Goal: Task Accomplishment & Management: Use online tool/utility

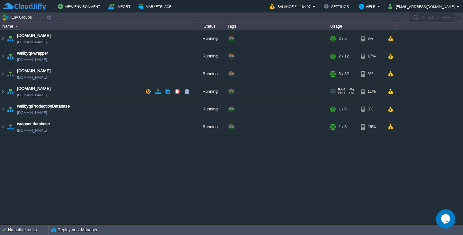
click at [102, 94] on td "[DOMAIN_NAME] [DOMAIN_NAME]" at bounding box center [96, 92] width 193 height 18
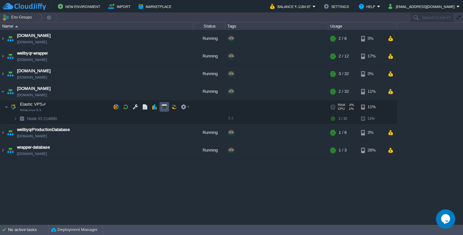
click at [166, 106] on button "button" at bounding box center [164, 107] width 6 height 6
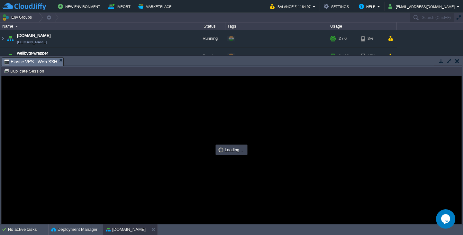
click at [448, 61] on button "button" at bounding box center [449, 61] width 6 height 6
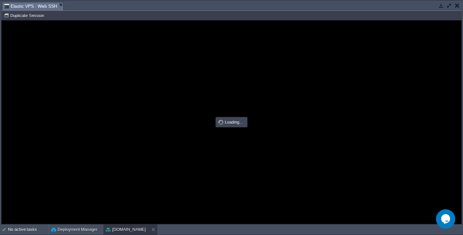
type input "#000000"
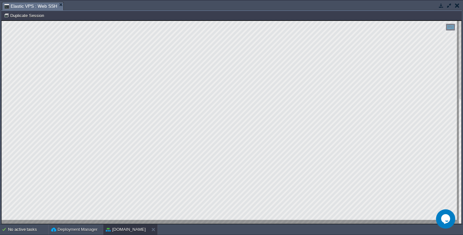
click at [456, 6] on button "button" at bounding box center [457, 6] width 4 height 6
